Goal: Understand process/instructions: Understand process/instructions

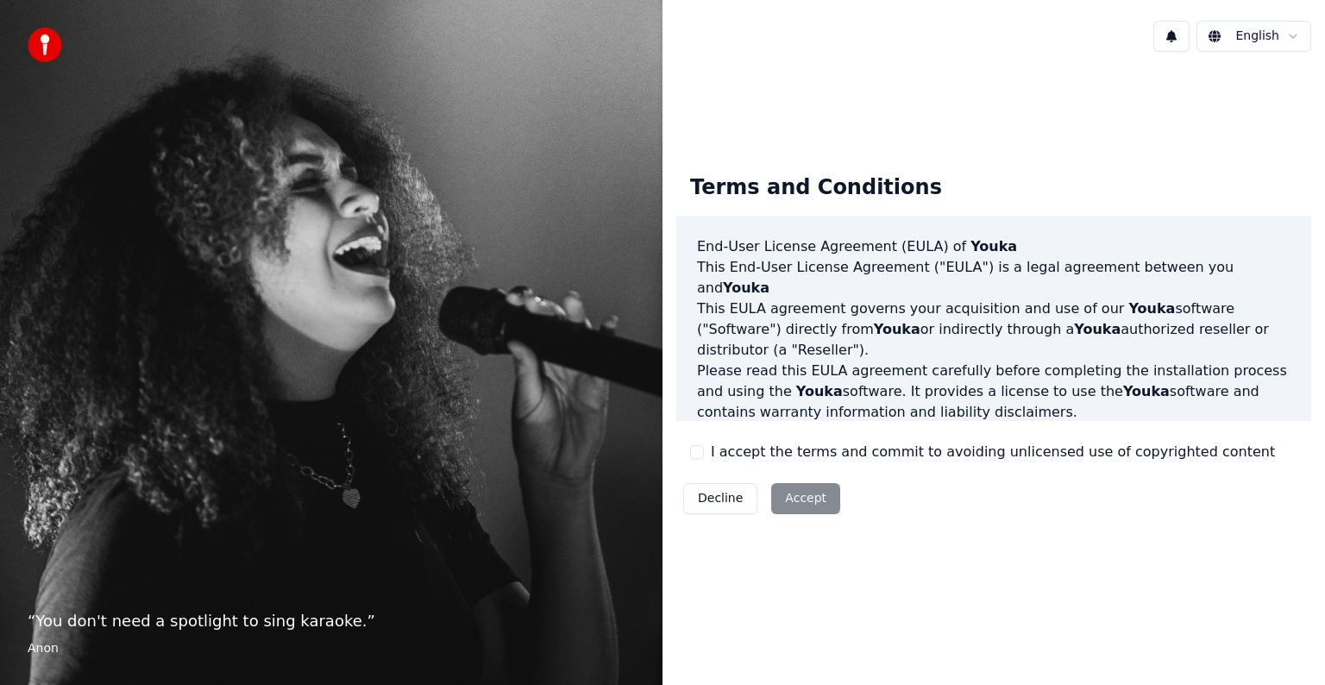
click at [778, 495] on div "Decline Accept" at bounding box center [761, 498] width 171 height 45
click at [1293, 41] on html "“ You don't need a spotlight to sing karaoke. ” Anon English Terms and Conditio…" at bounding box center [662, 342] width 1325 height 685
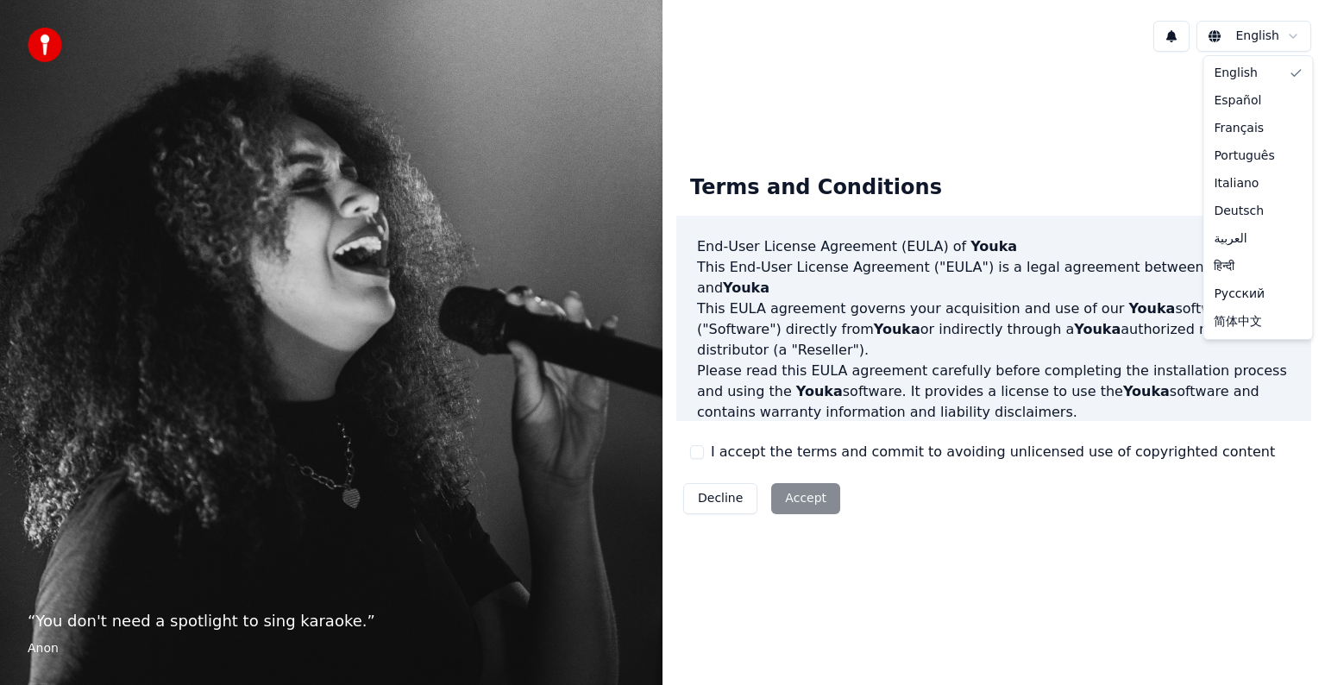
click at [808, 493] on html "“ You don't need a spotlight to sing karaoke. ” Anon English Terms and Conditio…" at bounding box center [662, 342] width 1325 height 685
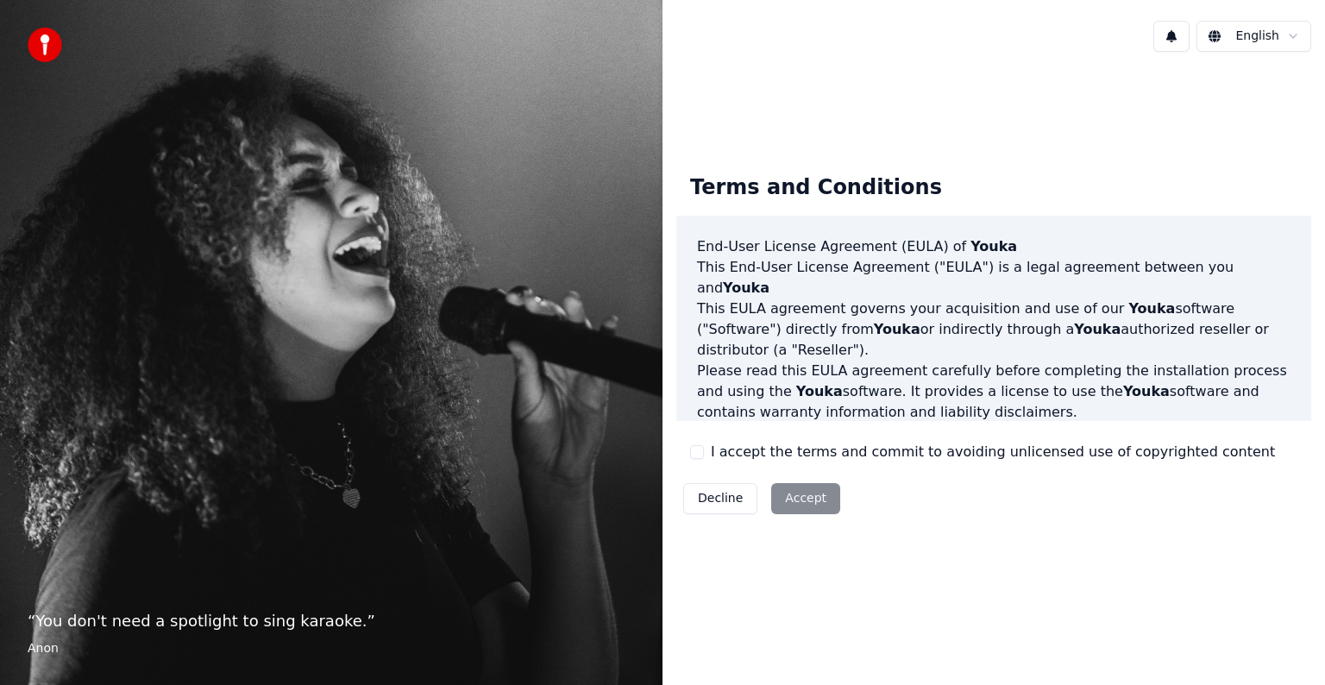
click at [804, 507] on div "Decline Accept" at bounding box center [761, 498] width 171 height 45
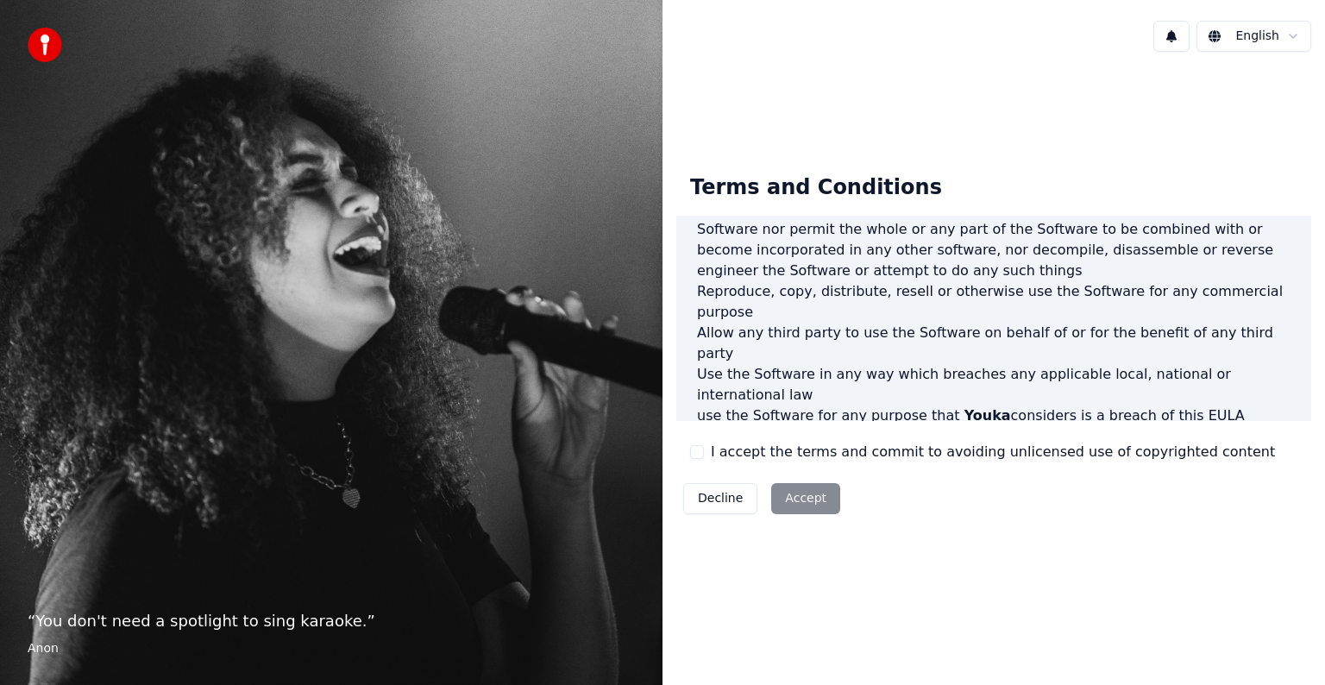
scroll to position [933, 0]
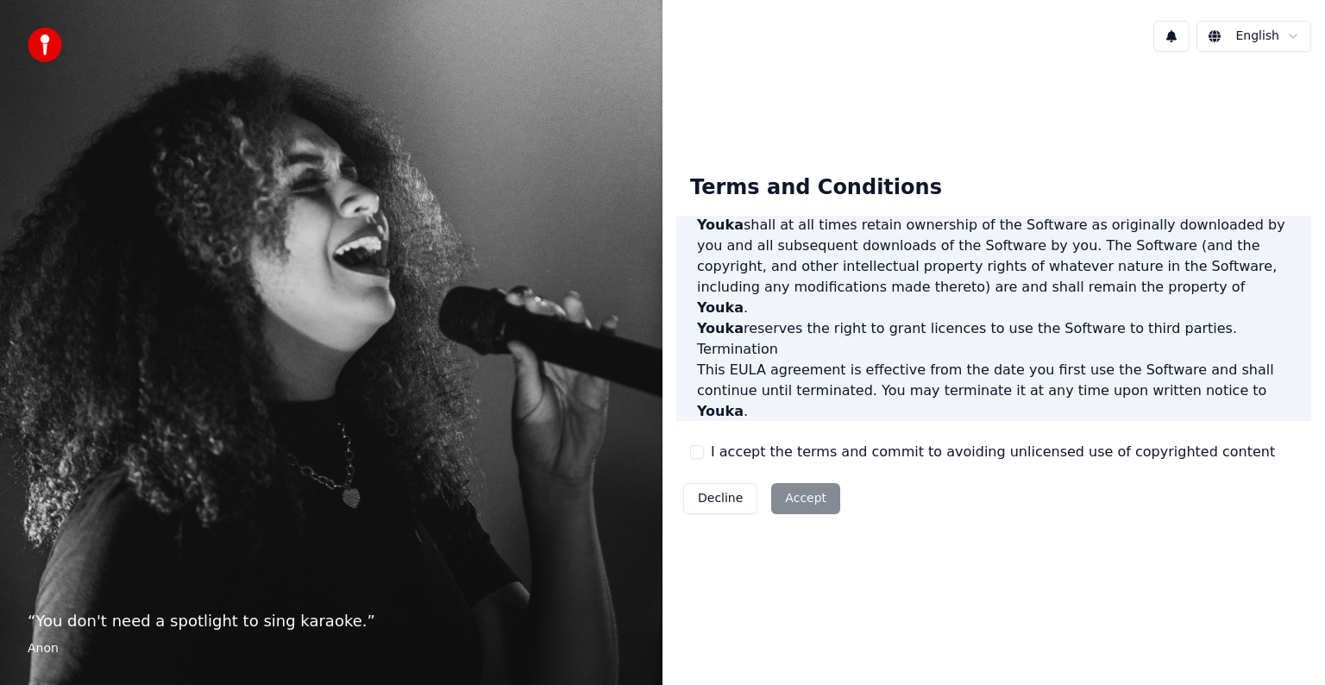
click at [785, 498] on div "Decline Accept" at bounding box center [761, 498] width 171 height 45
click at [719, 502] on button "Decline" at bounding box center [720, 498] width 74 height 31
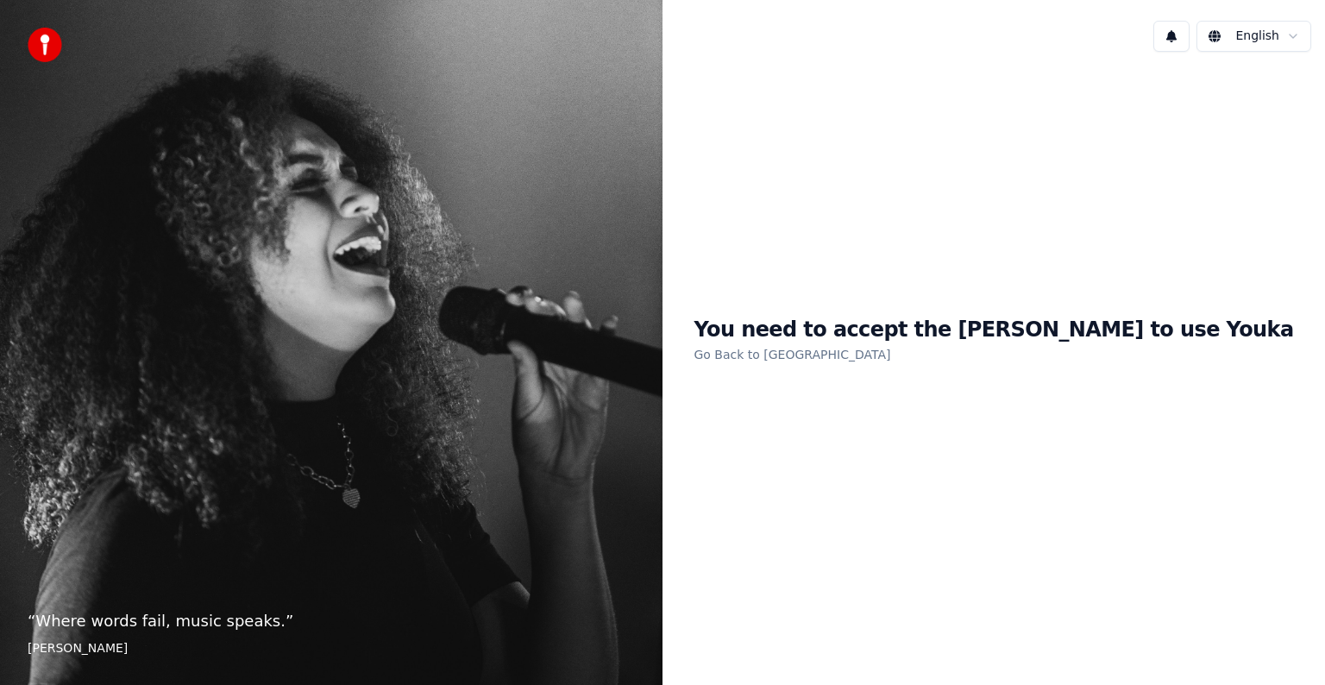
click at [877, 351] on link "Go Back to [GEOGRAPHIC_DATA]" at bounding box center [792, 355] width 197 height 28
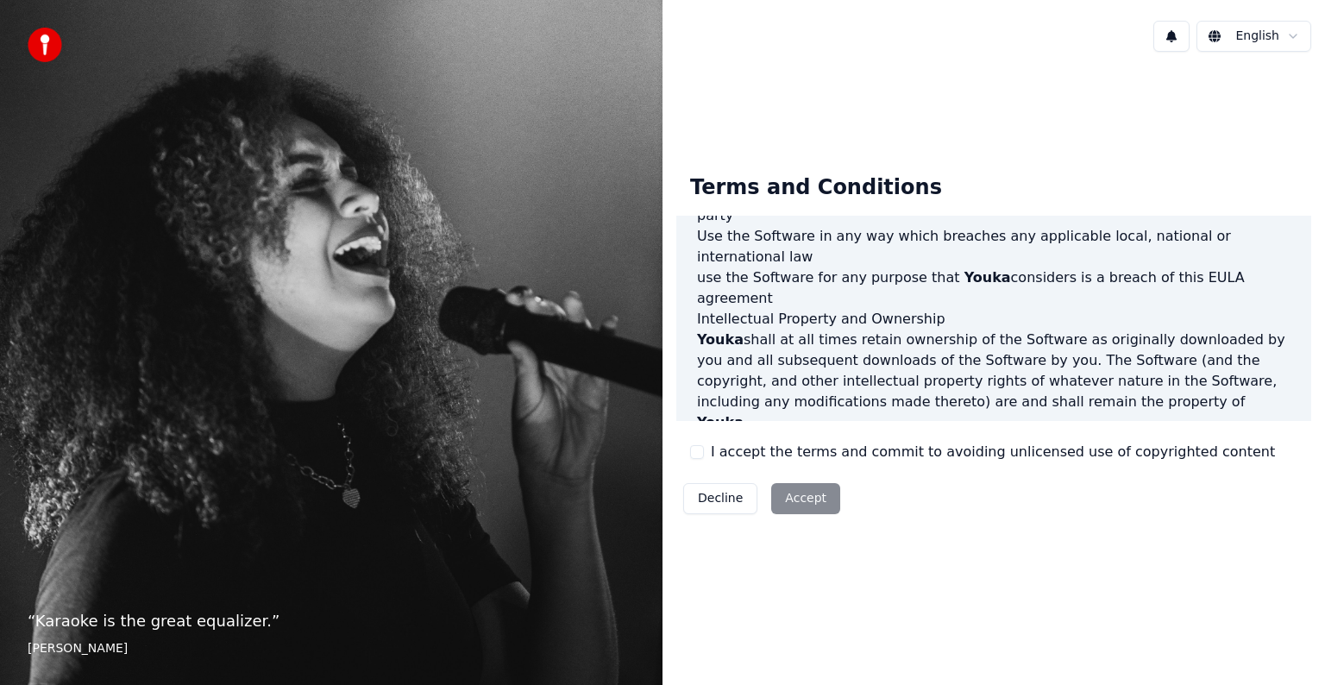
scroll to position [933, 0]
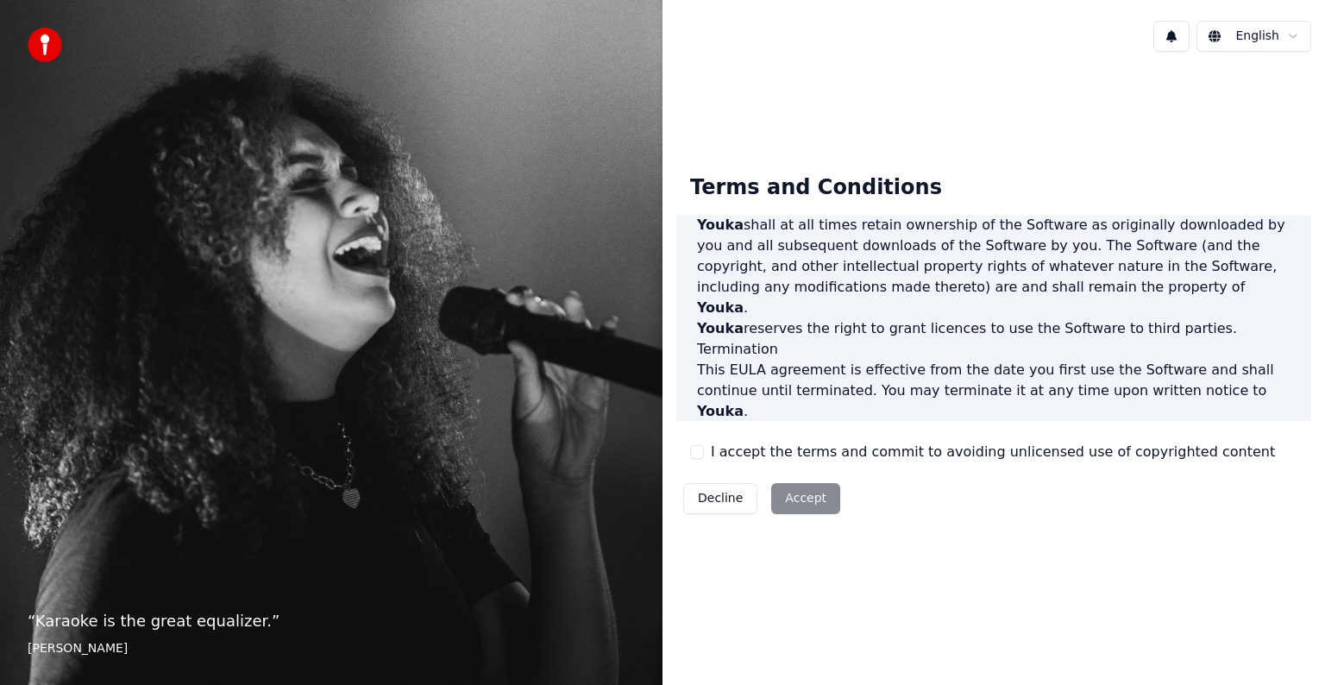
click at [802, 494] on div "Decline Accept" at bounding box center [761, 498] width 171 height 45
click at [1187, 38] on button at bounding box center [1172, 36] width 36 height 31
click at [1247, 38] on html "“ Karaoke is the great equalizer. ” [PERSON_NAME] [PERSON_NAME] Terms and Condi…" at bounding box center [662, 342] width 1325 height 685
click at [1274, 46] on html "“ Karaoke is the great equalizer. ” [PERSON_NAME] [PERSON_NAME] Terms and Condi…" at bounding box center [662, 342] width 1325 height 685
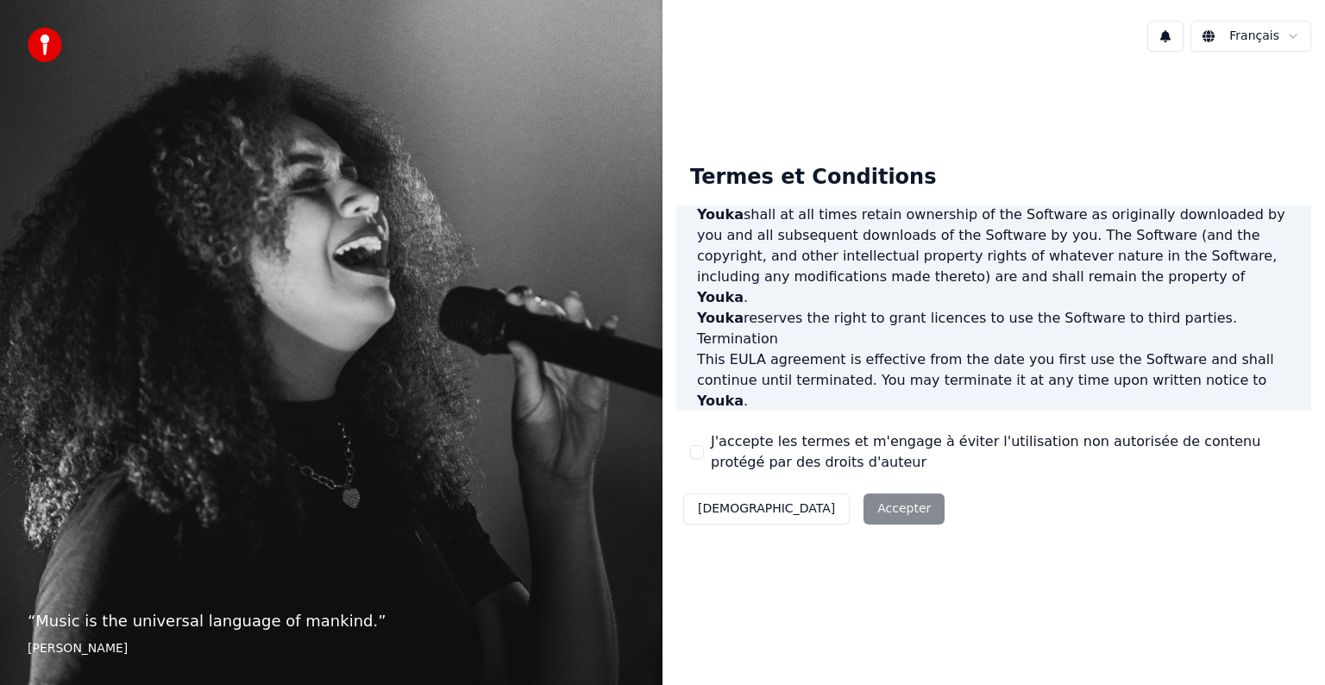
click at [807, 510] on div "Décliner Accepter" at bounding box center [813, 509] width 275 height 45
click at [1280, 46] on html "“ Music is the universal language of mankind. ” [PERSON_NAME] Français Termes e…" at bounding box center [662, 342] width 1325 height 685
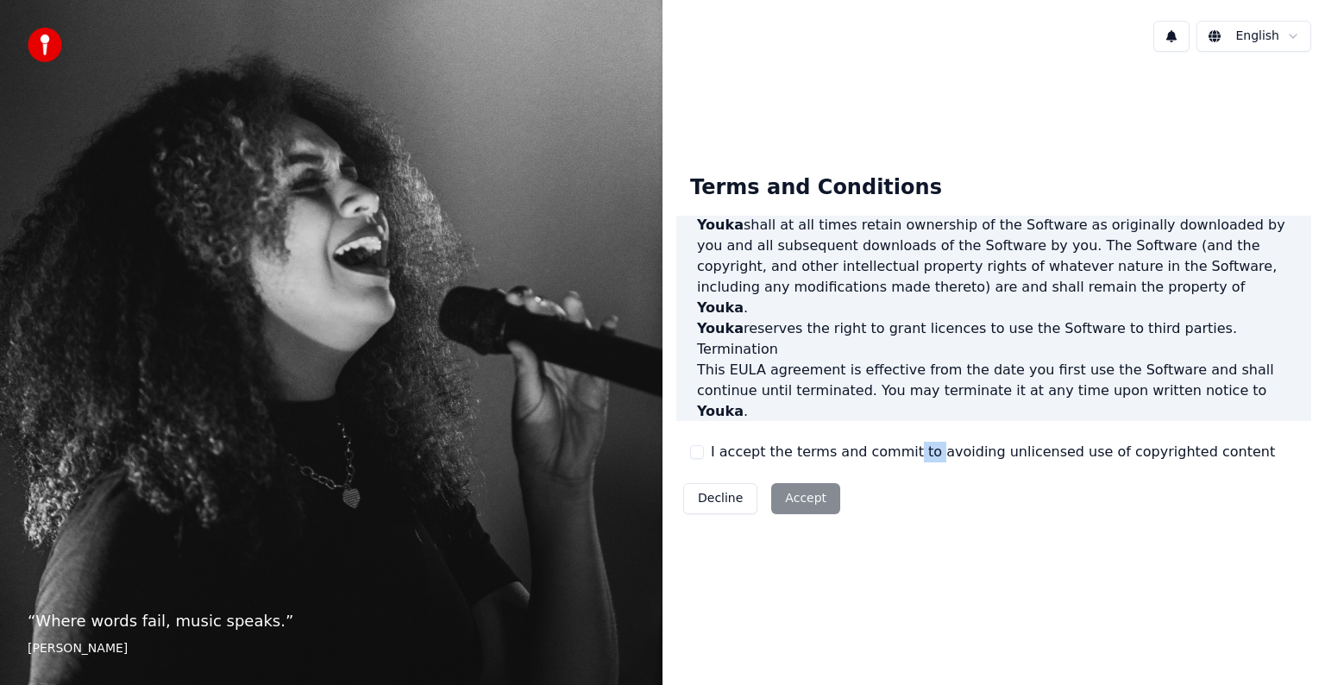
drag, startPoint x: 894, startPoint y: 451, endPoint x: 969, endPoint y: 454, distance: 75.1
click at [969, 454] on label "I accept the terms and commit to avoiding unlicensed use of copyrighted content" at bounding box center [993, 452] width 564 height 21
click at [1088, 546] on p "This EULA agreement, and any dispute arising out of or in connection with this …" at bounding box center [994, 566] width 594 height 41
click at [815, 487] on div "Decline Accept" at bounding box center [761, 498] width 171 height 45
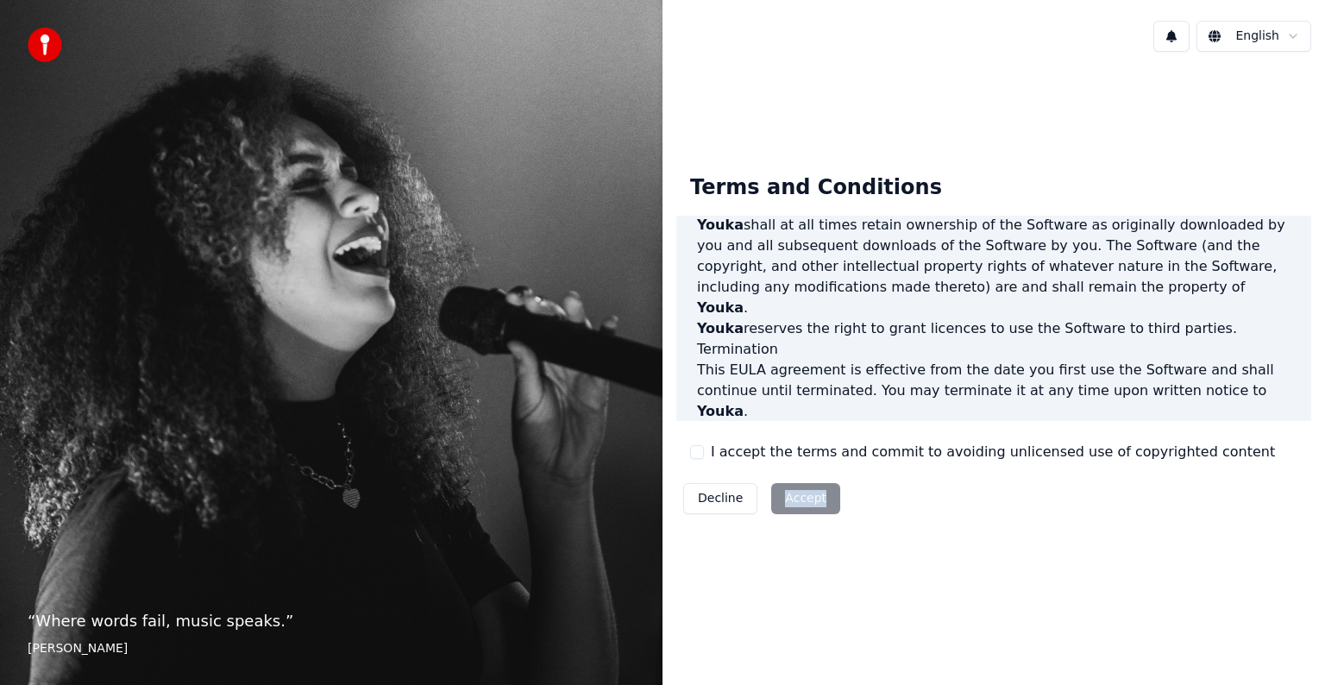
click at [812, 507] on div "Decline Accept" at bounding box center [761, 498] width 171 height 45
click at [822, 503] on div "Decline Accept" at bounding box center [761, 498] width 171 height 45
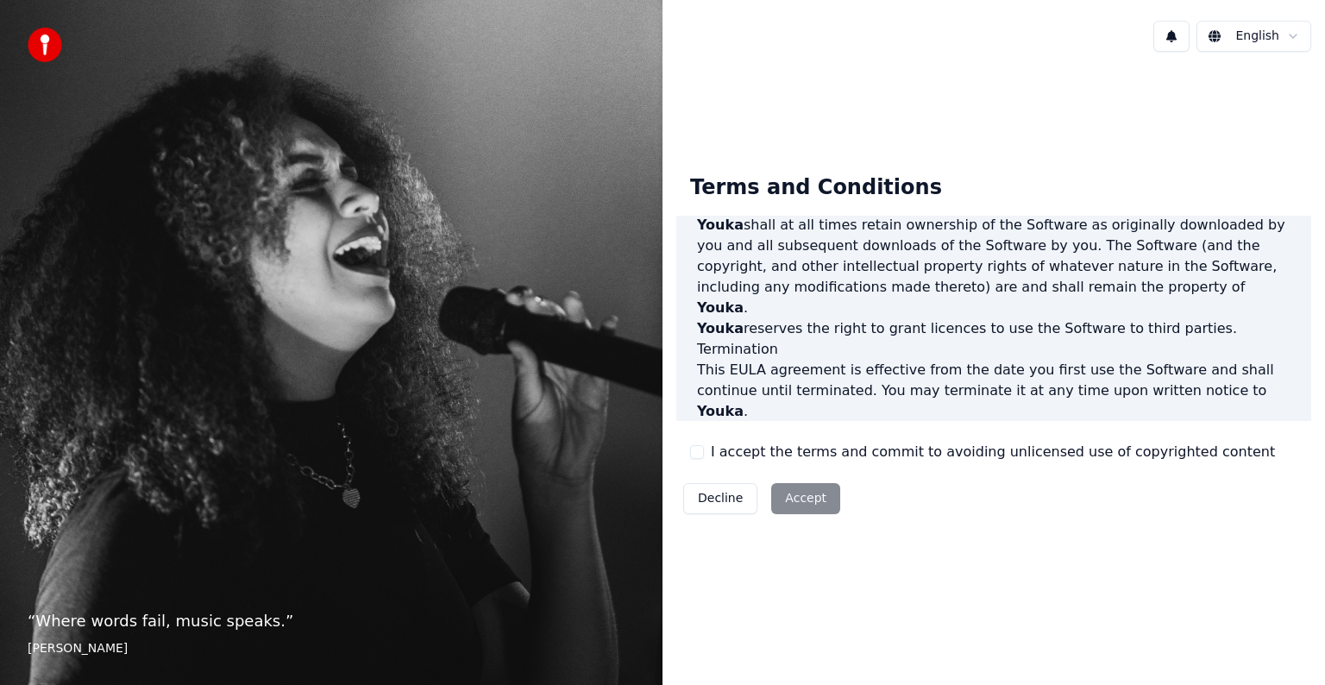
click at [1190, 38] on button at bounding box center [1172, 36] width 36 height 31
click at [45, 40] on img at bounding box center [45, 45] width 35 height 35
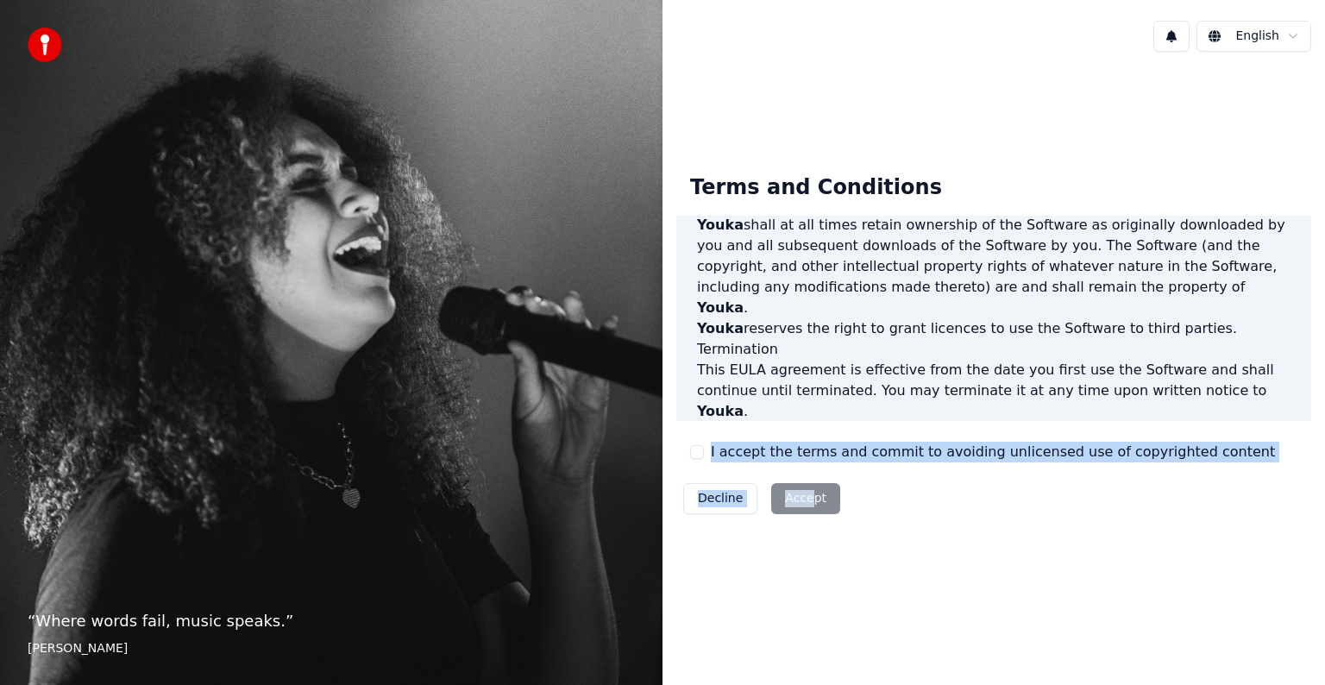
drag, startPoint x: 802, startPoint y: 387, endPoint x: 803, endPoint y: 506, distance: 119.9
click at [803, 506] on div "Terms and Conditions End-User License Agreement ([PERSON_NAME]) of Youka This E…" at bounding box center [993, 340] width 635 height 361
click at [803, 506] on div "Decline Accept" at bounding box center [761, 498] width 171 height 45
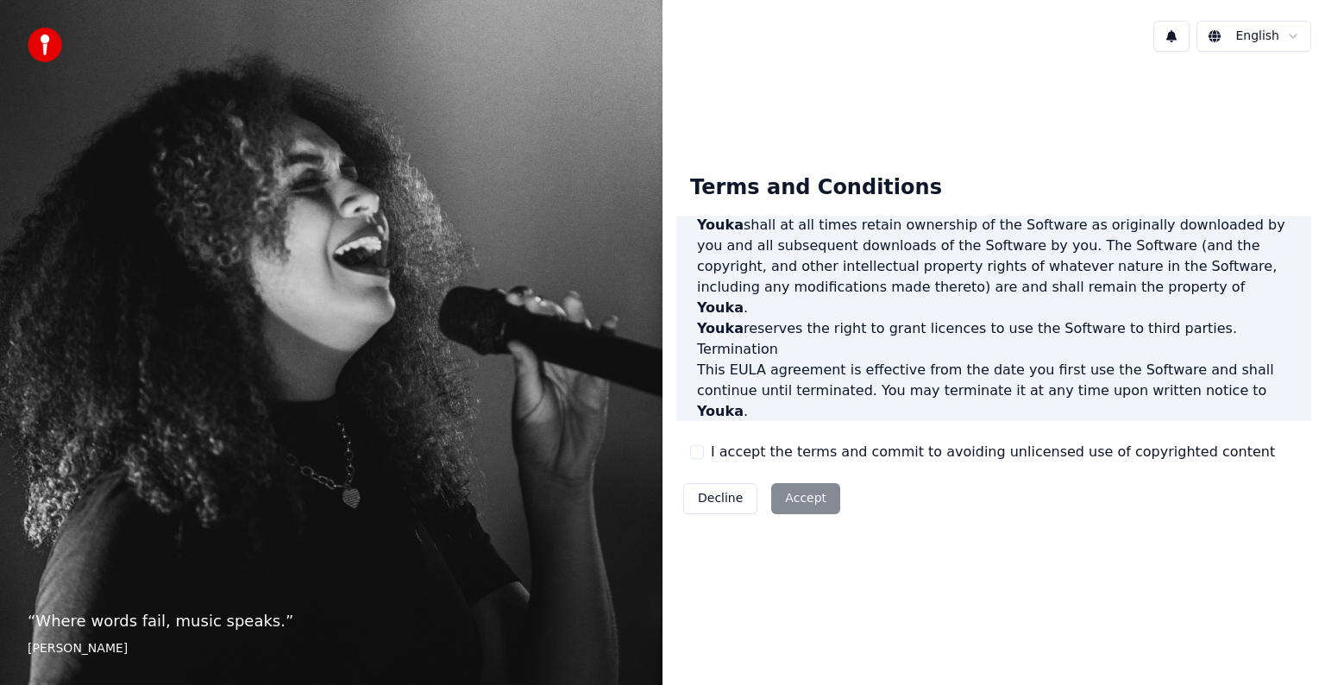
click at [734, 502] on button "Decline" at bounding box center [720, 498] width 74 height 31
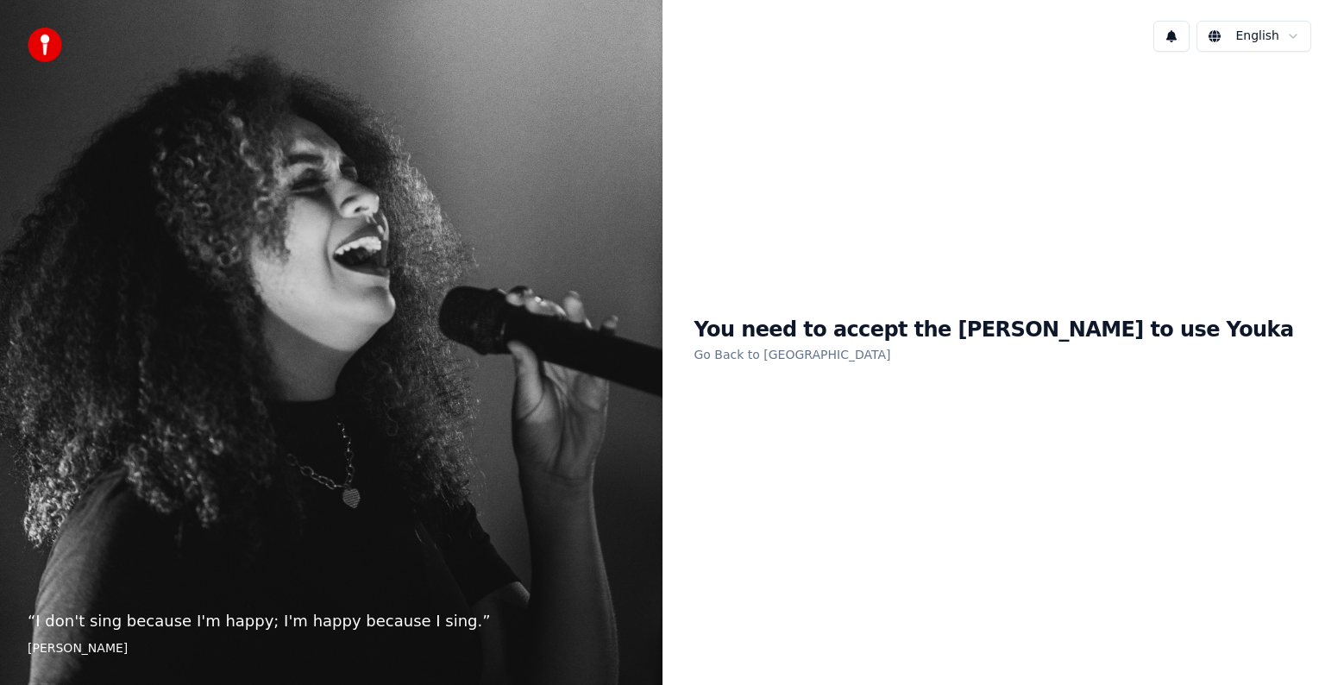
click at [880, 354] on link "Go Back to [GEOGRAPHIC_DATA]" at bounding box center [792, 355] width 197 height 28
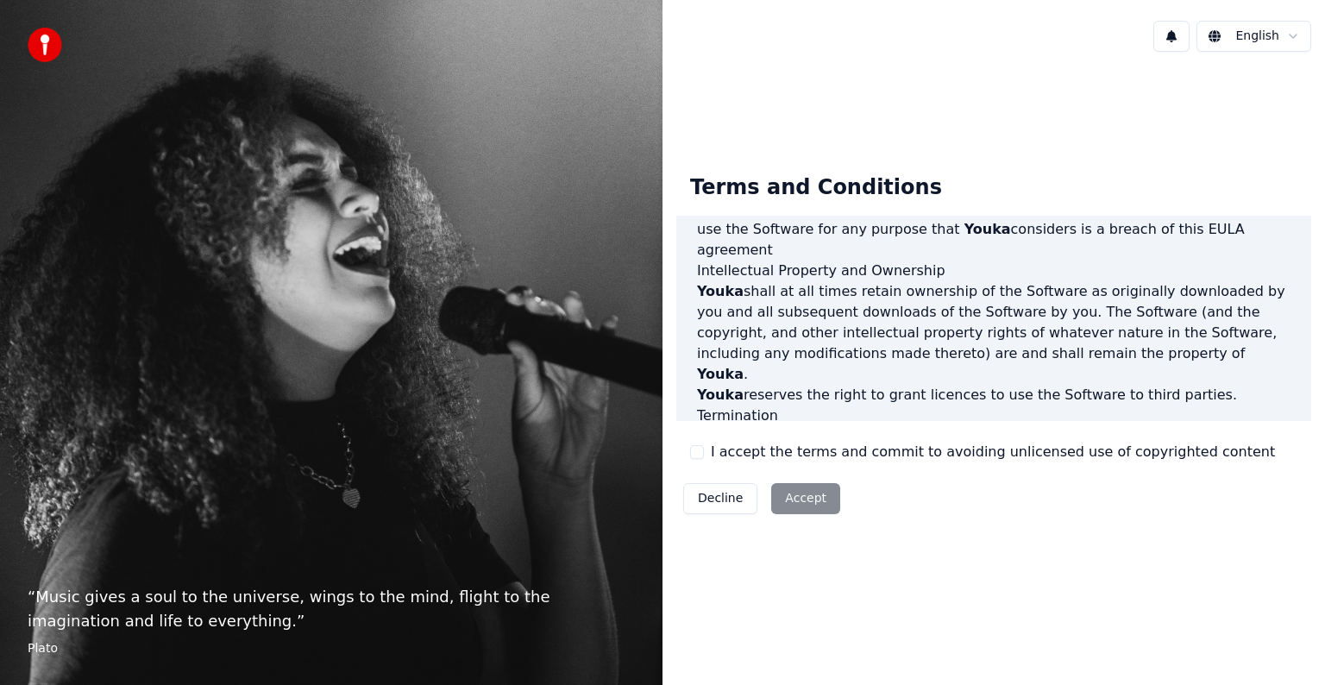
scroll to position [933, 0]
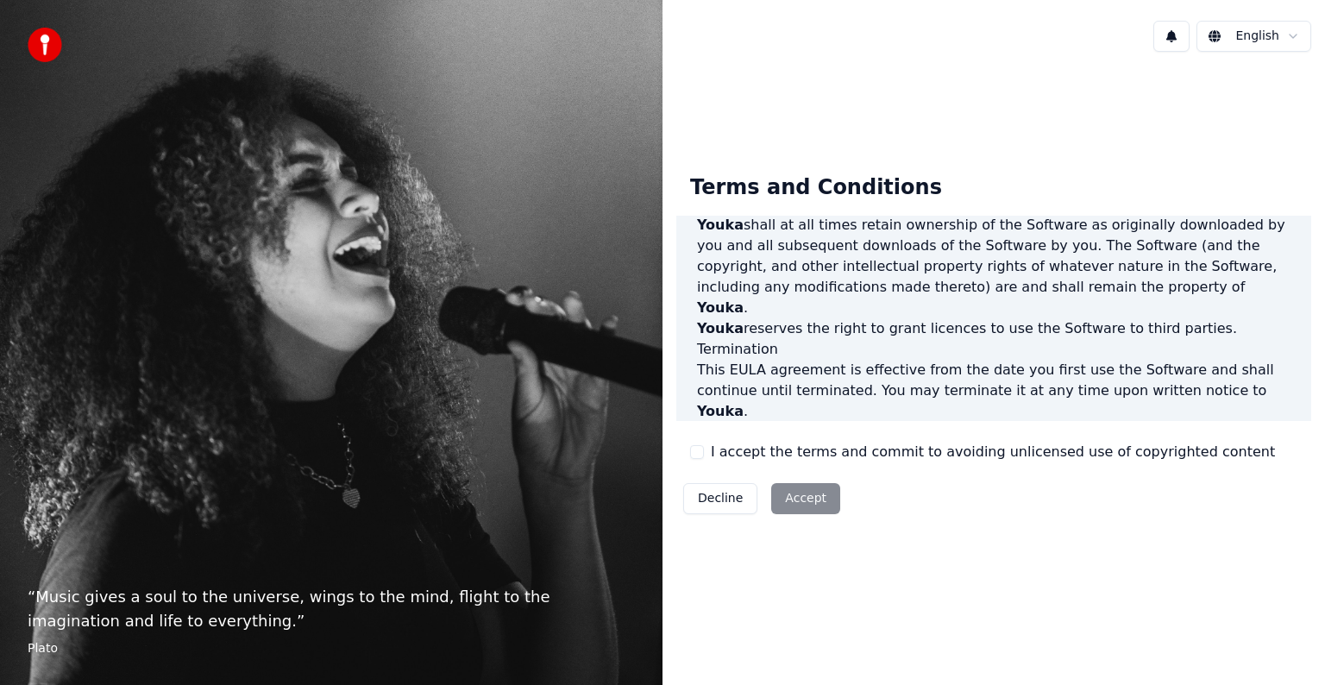
click at [797, 496] on div "Decline Accept" at bounding box center [761, 498] width 171 height 45
click at [1277, 21] on html "“ Music gives a soul to the universe, wings to the mind, flight to the imaginat…" at bounding box center [662, 342] width 1325 height 685
